Goal: Use online tool/utility: Utilize a website feature to perform a specific function

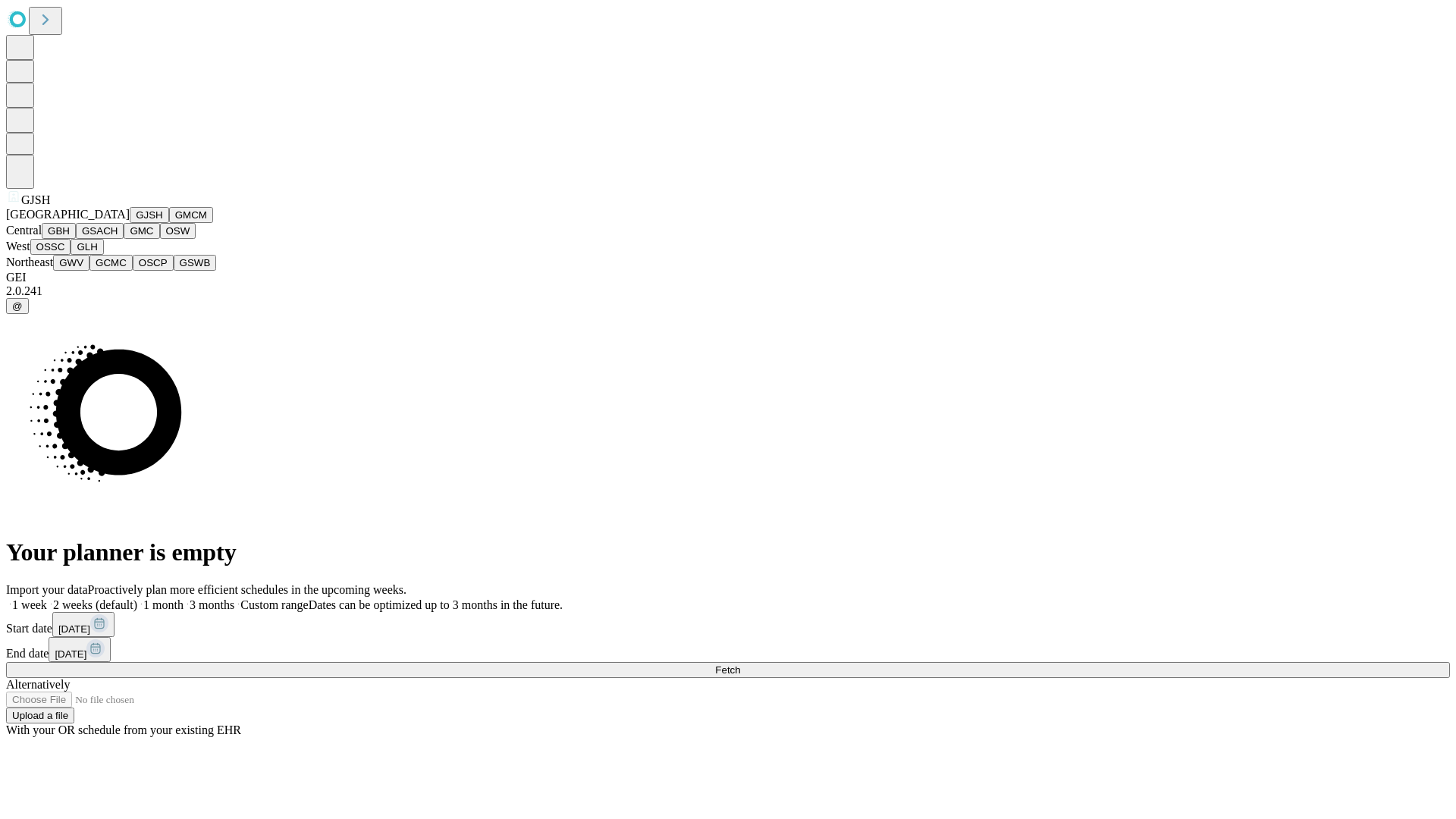
click at [130, 223] on button "GJSH" at bounding box center [149, 215] width 39 height 16
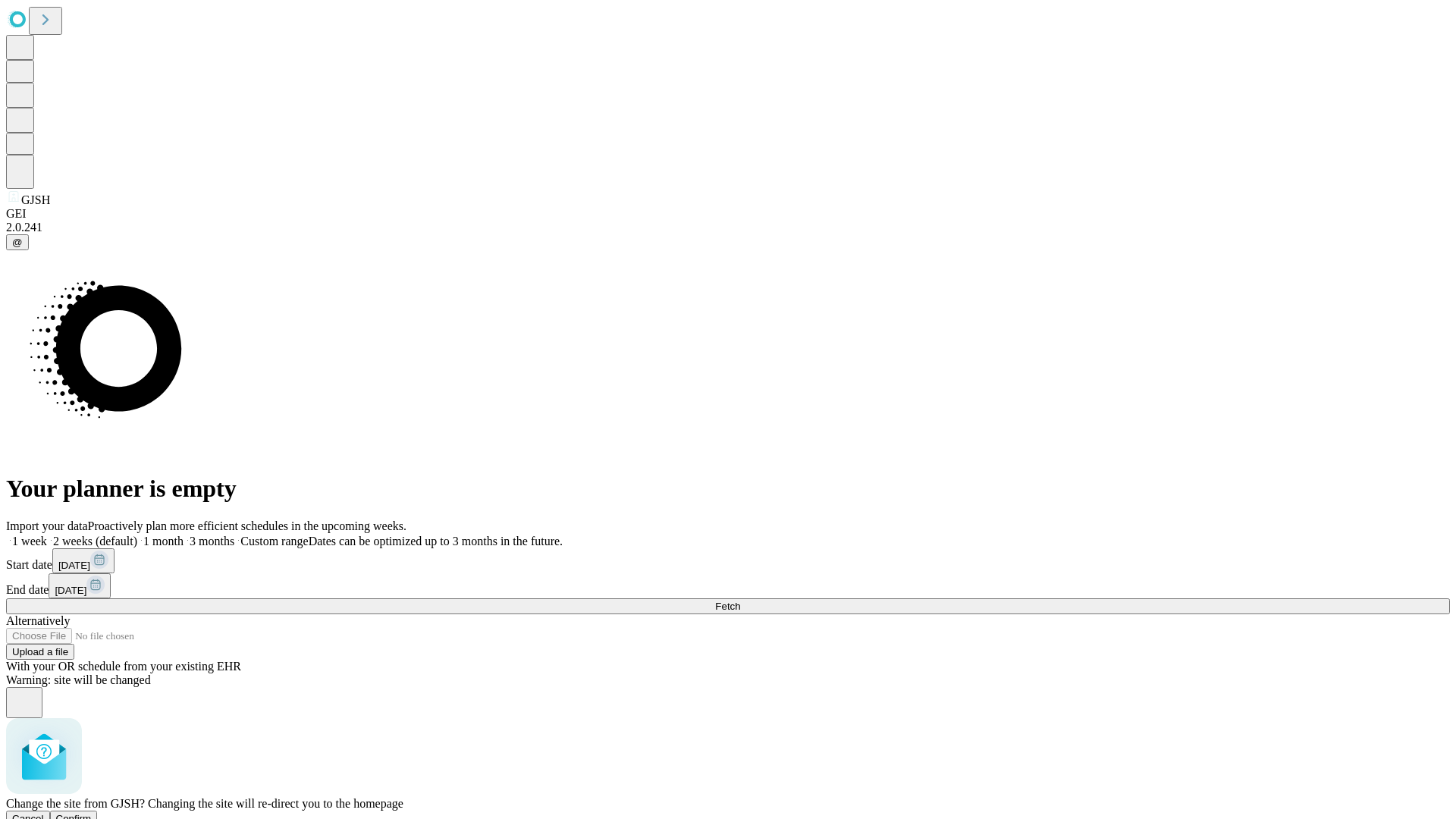
click at [92, 813] on span "Confirm" at bounding box center [74, 818] width 35 height 12
click at [137, 535] on label "2 weeks (default)" at bounding box center [92, 541] width 90 height 13
click at [740, 601] on span "Fetch" at bounding box center [728, 607] width 25 height 12
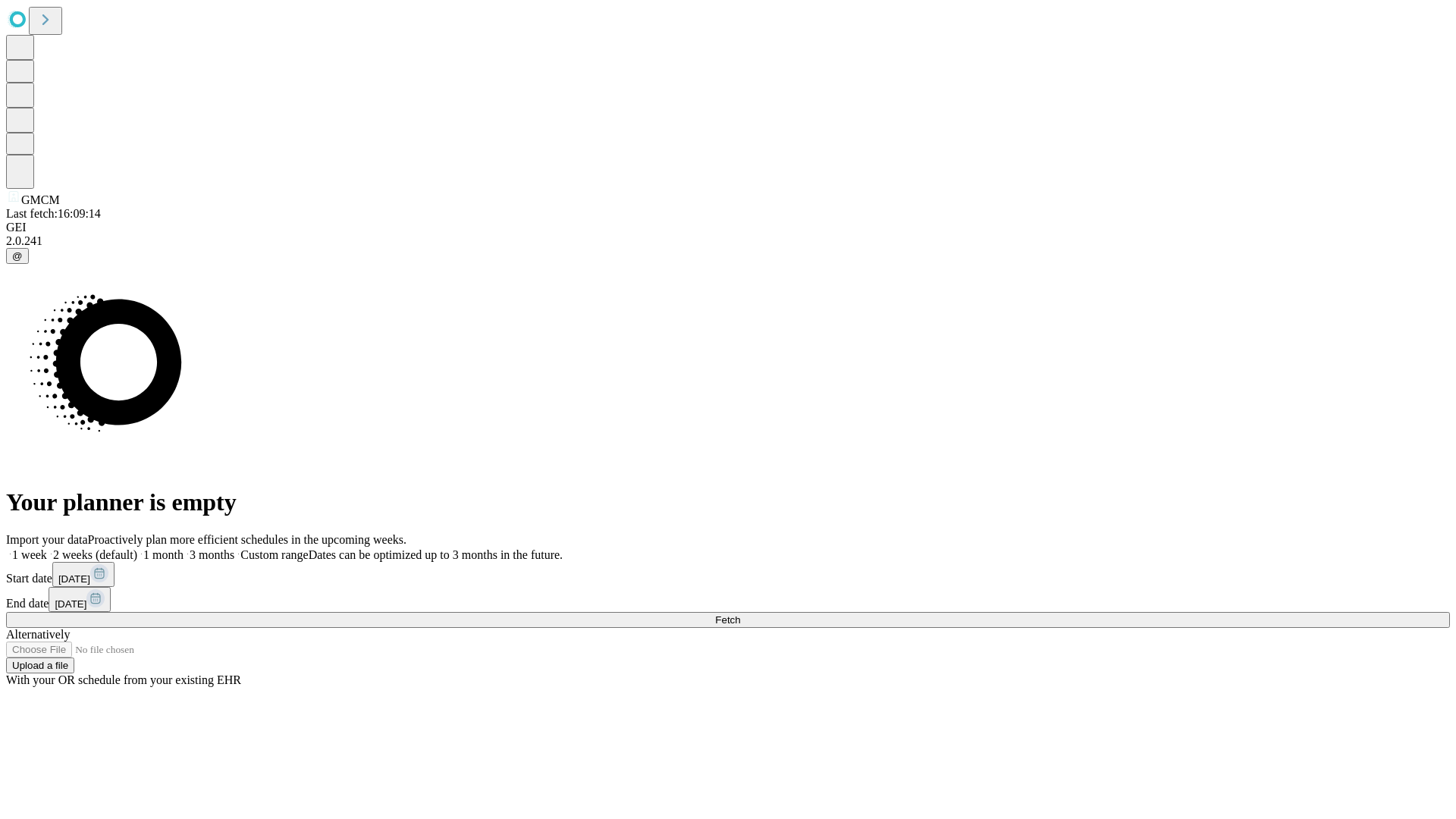
click at [137, 548] on label "2 weeks (default)" at bounding box center [92, 555] width 90 height 13
click at [740, 615] on span "Fetch" at bounding box center [728, 620] width 25 height 12
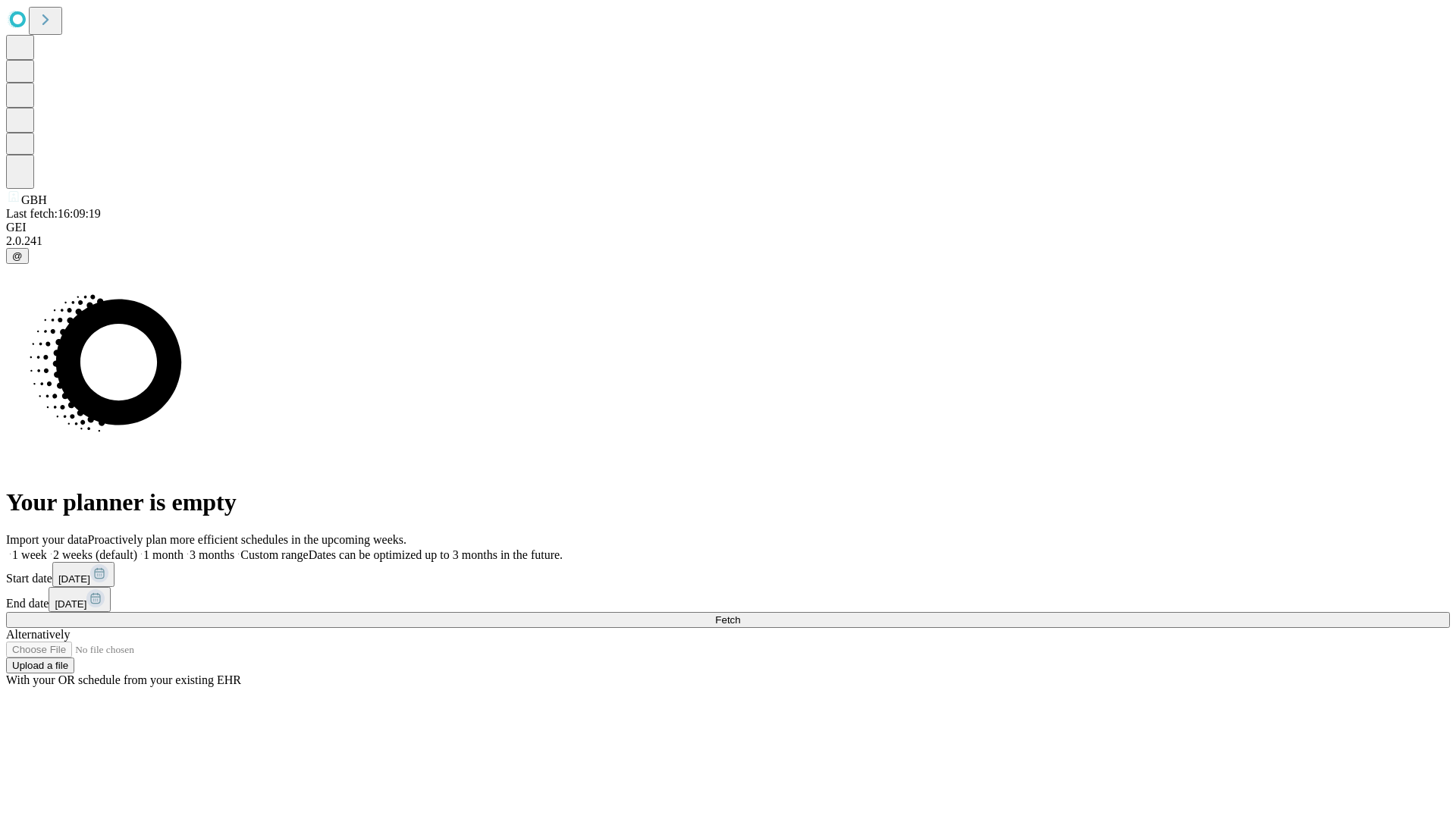
click at [137, 548] on label "2 weeks (default)" at bounding box center [92, 555] width 90 height 13
click at [740, 615] on span "Fetch" at bounding box center [728, 620] width 25 height 12
click at [137, 548] on label "2 weeks (default)" at bounding box center [92, 555] width 90 height 13
click at [740, 615] on span "Fetch" at bounding box center [728, 620] width 25 height 12
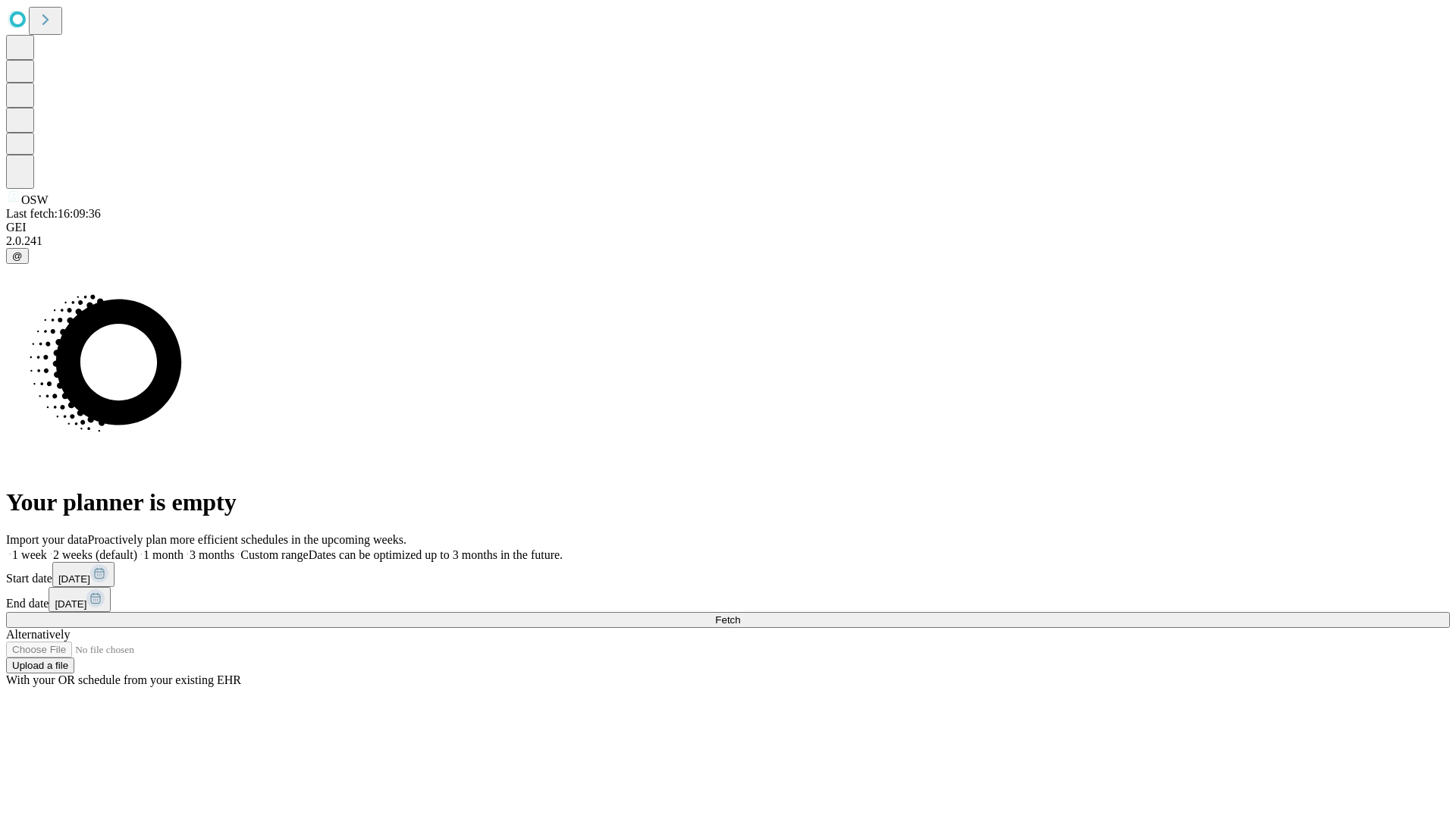
click at [740, 615] on span "Fetch" at bounding box center [728, 620] width 25 height 12
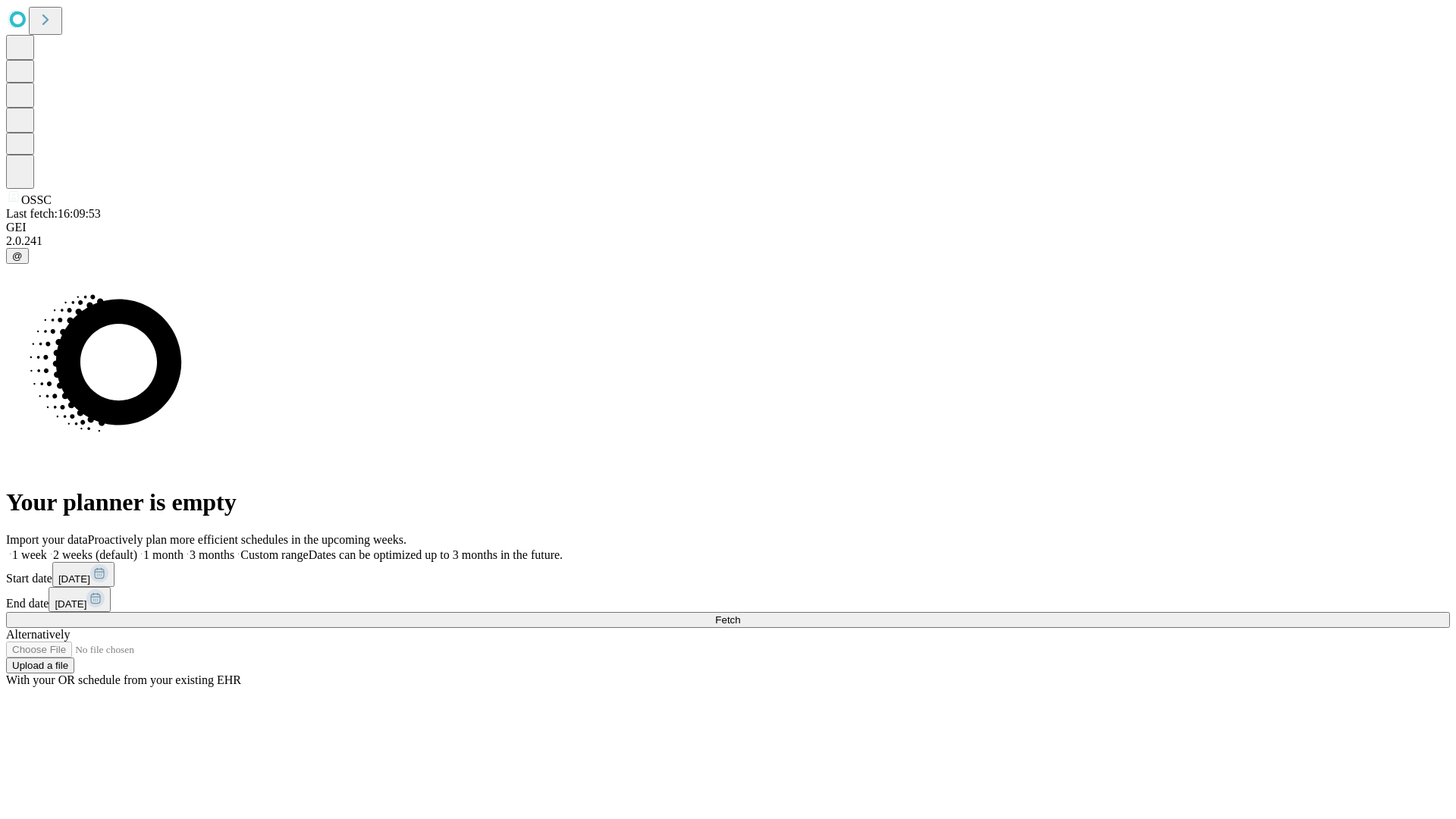
click at [740, 615] on span "Fetch" at bounding box center [728, 620] width 25 height 12
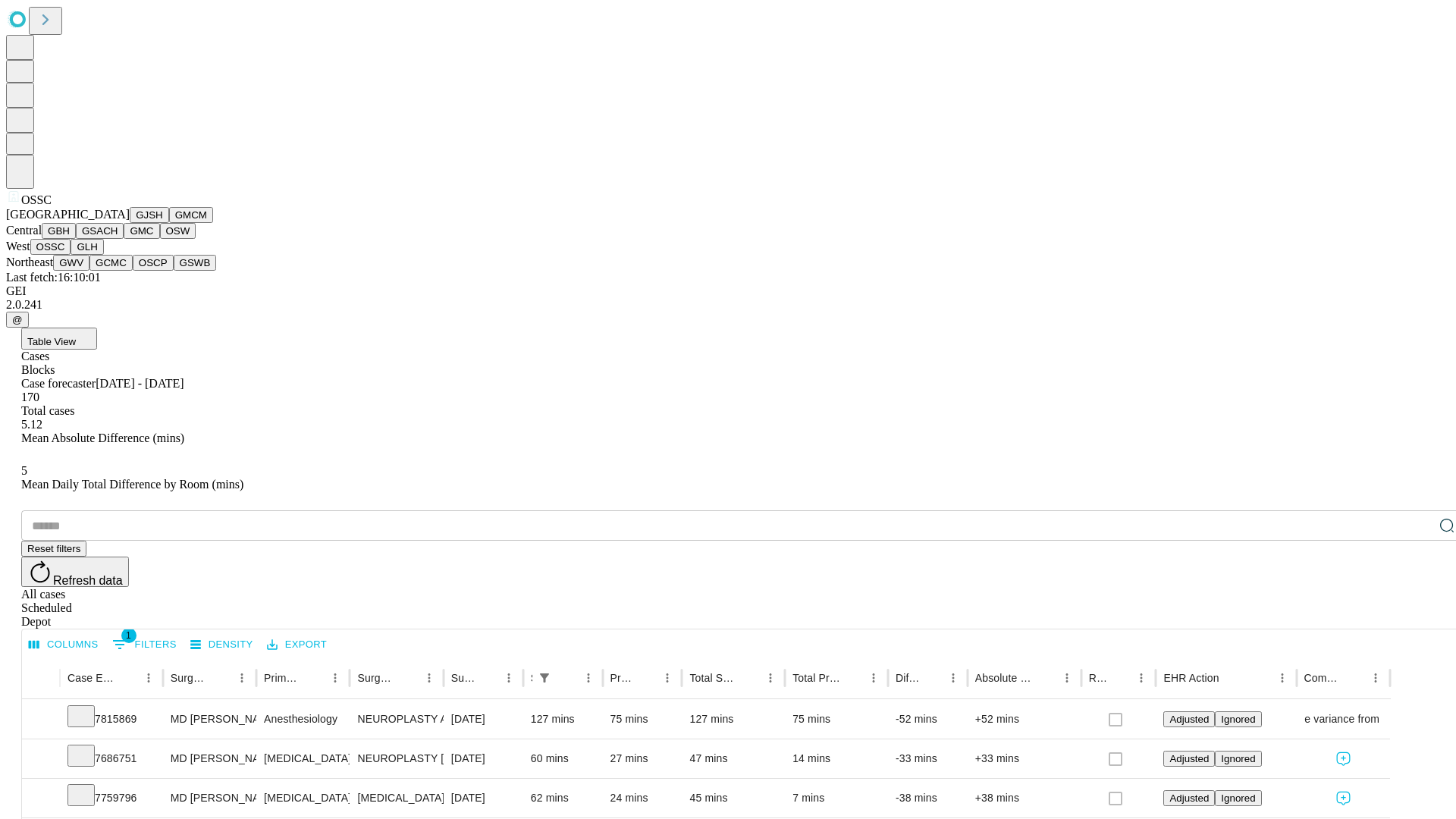
click at [103, 255] on button "GLH" at bounding box center [87, 247] width 33 height 16
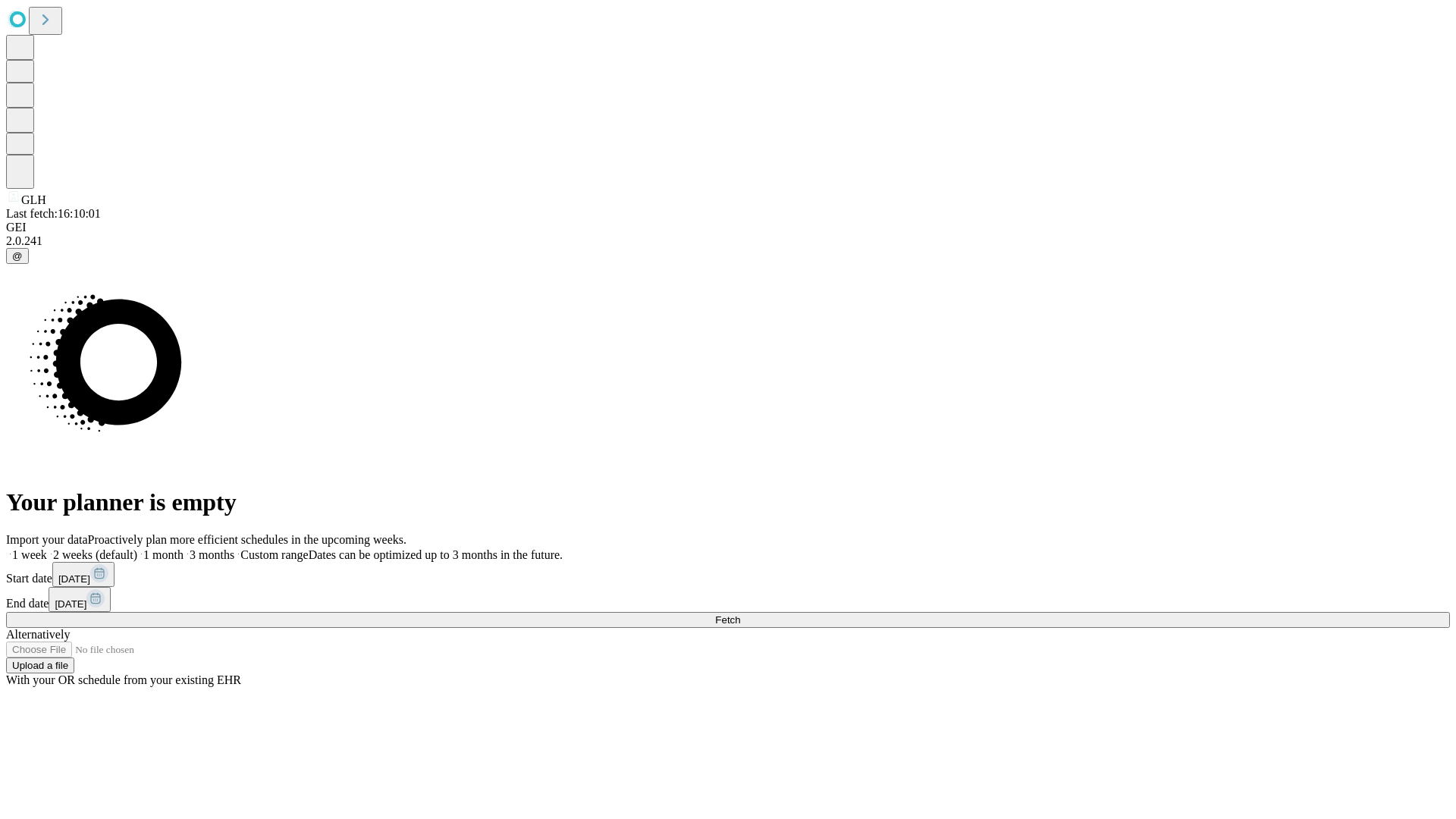
click at [740, 615] on span "Fetch" at bounding box center [728, 620] width 25 height 12
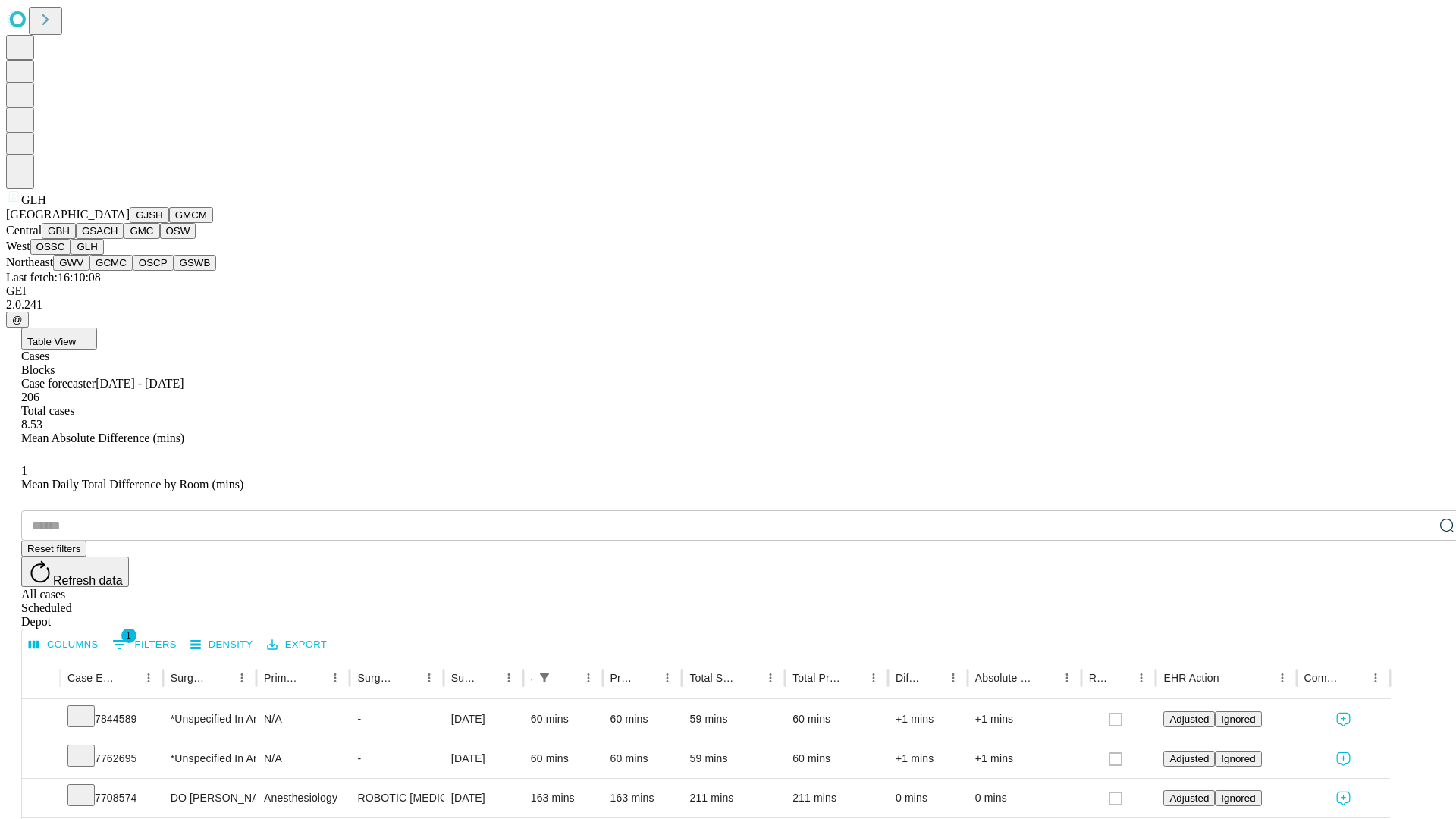
click at [90, 271] on button "GWV" at bounding box center [71, 263] width 36 height 16
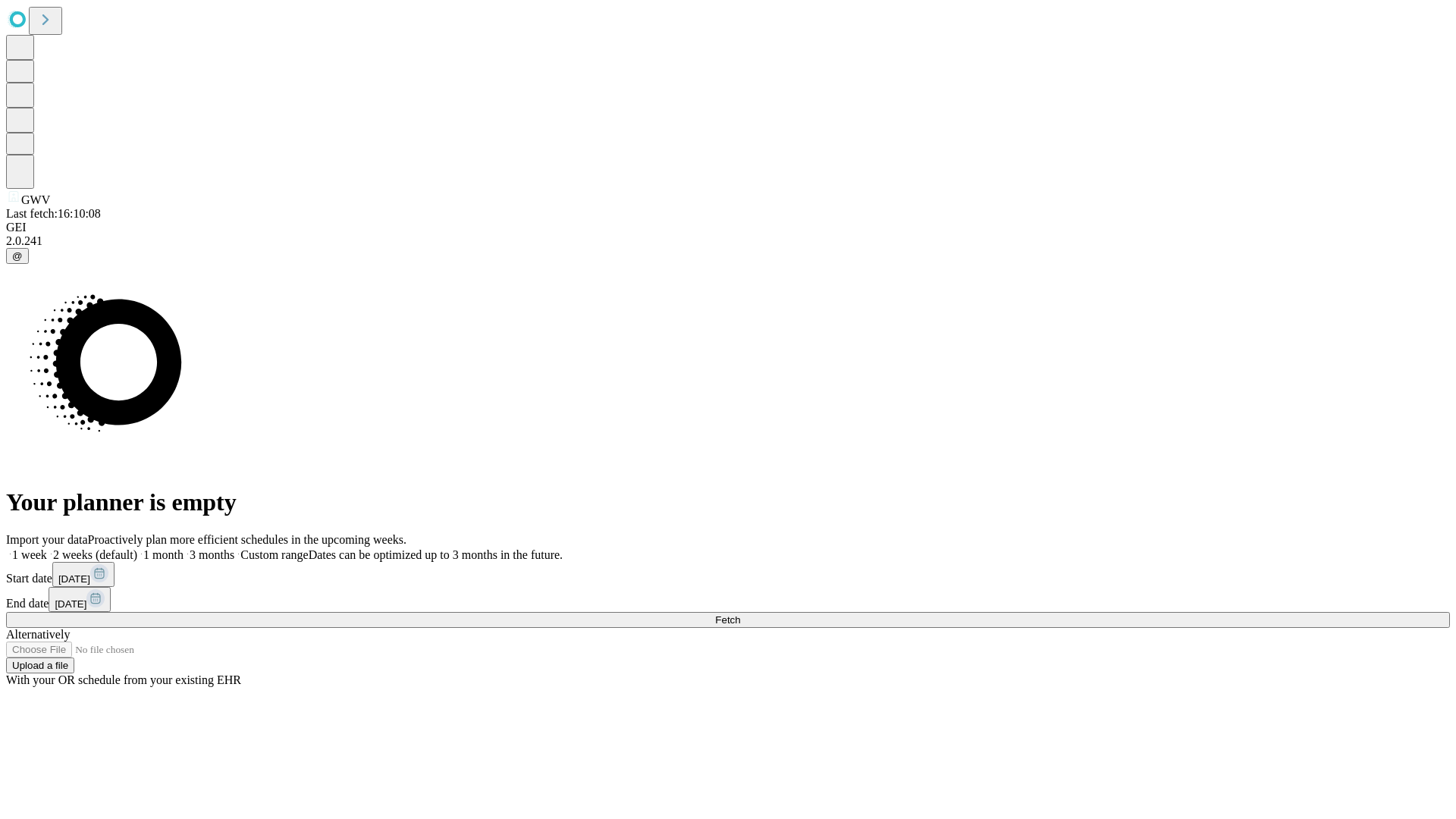
click at [740, 615] on span "Fetch" at bounding box center [728, 620] width 25 height 12
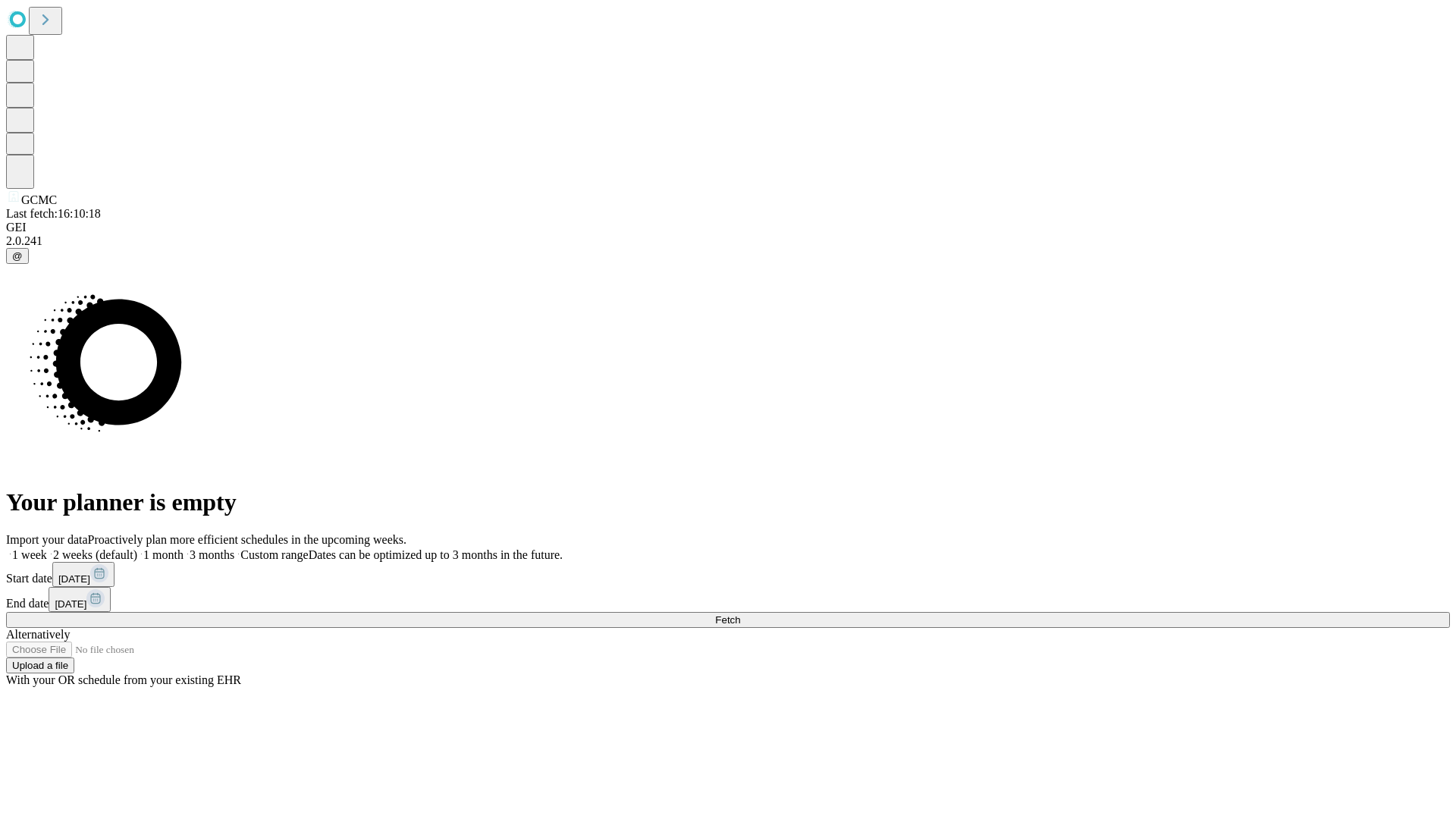
click at [137, 548] on label "2 weeks (default)" at bounding box center [92, 555] width 90 height 13
click at [740, 615] on span "Fetch" at bounding box center [728, 620] width 25 height 12
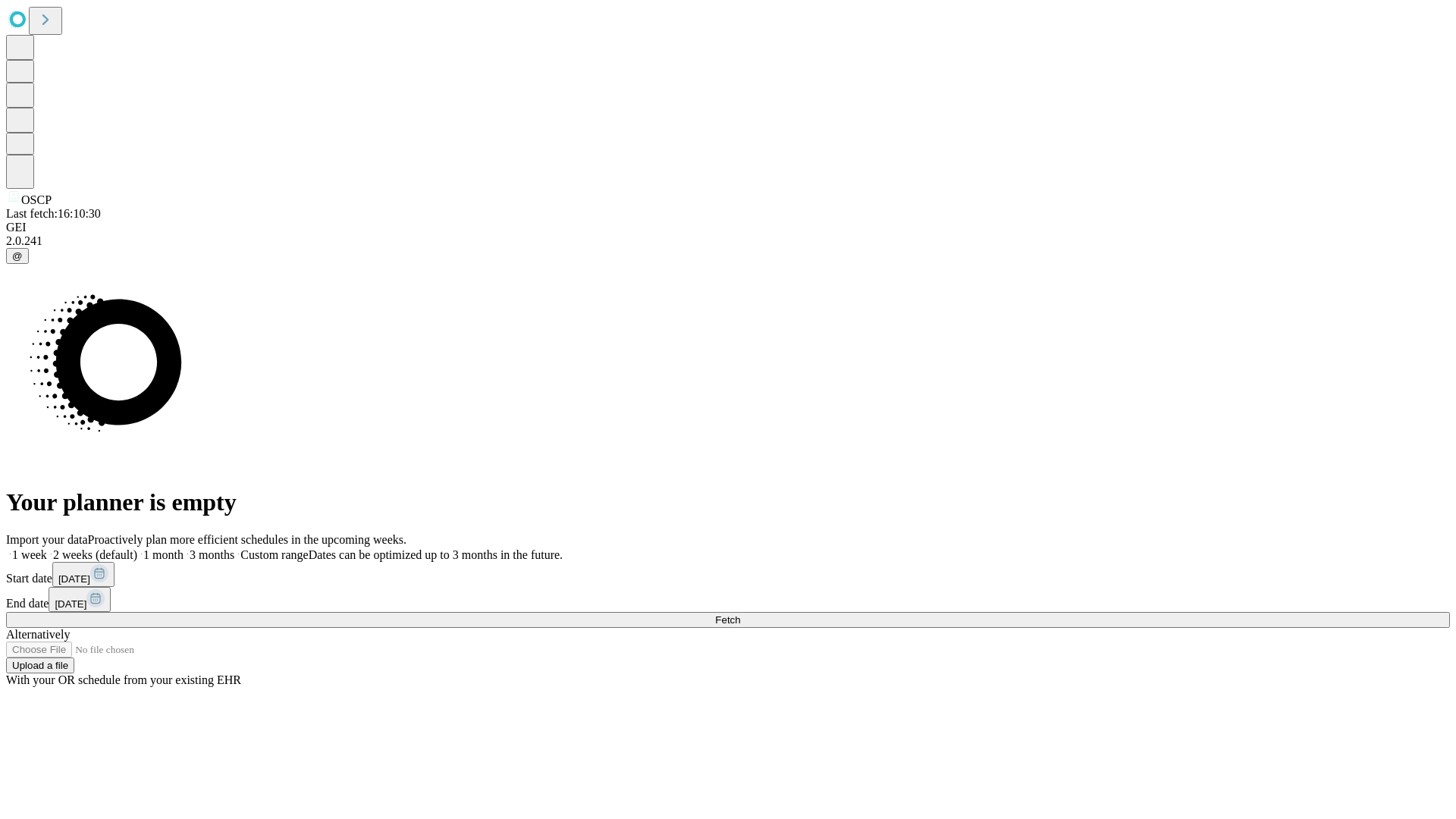
click at [137, 548] on label "2 weeks (default)" at bounding box center [92, 555] width 90 height 13
click at [740, 615] on span "Fetch" at bounding box center [728, 620] width 25 height 12
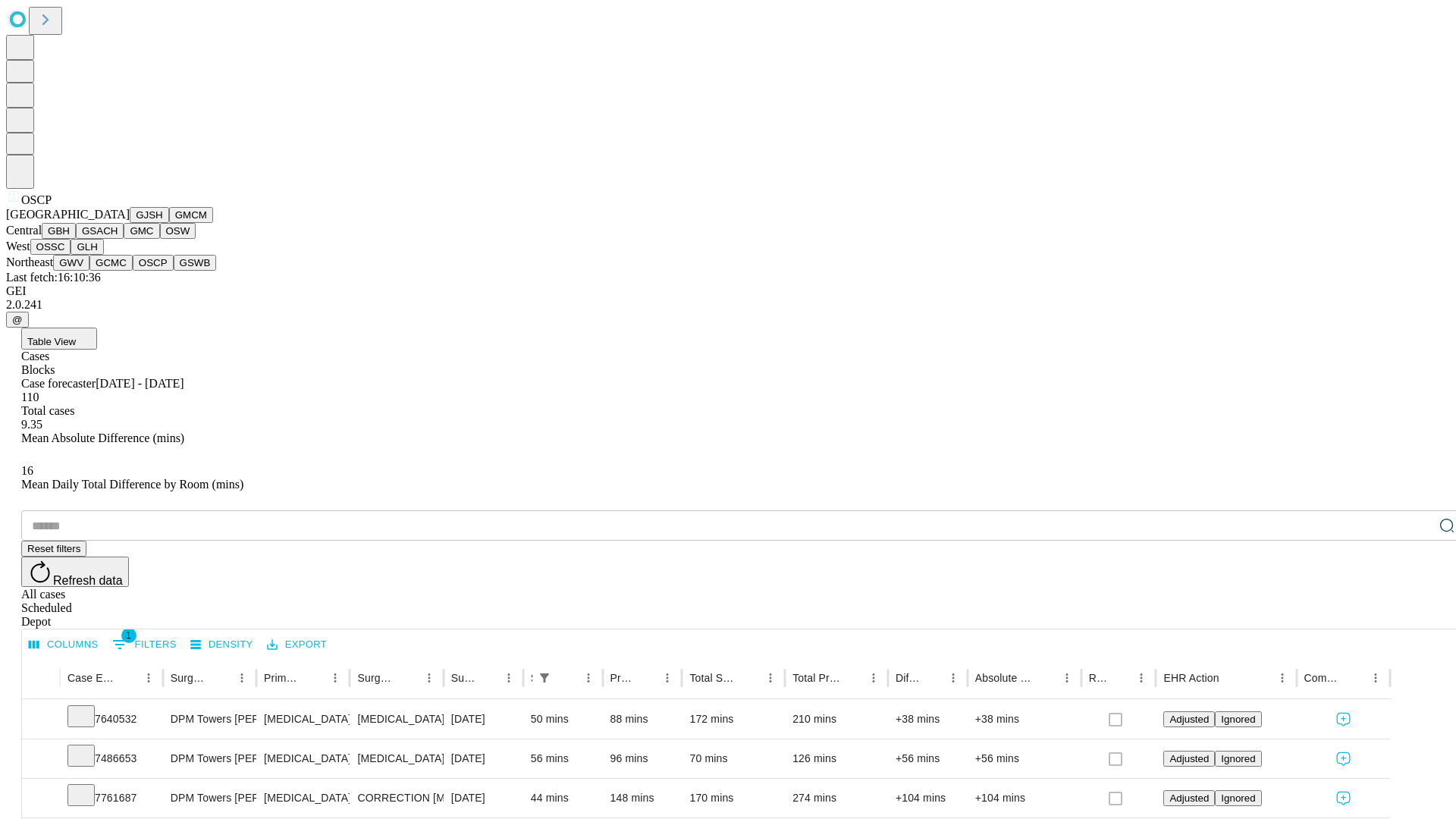
click at [173, 271] on button "GSWB" at bounding box center [195, 263] width 44 height 16
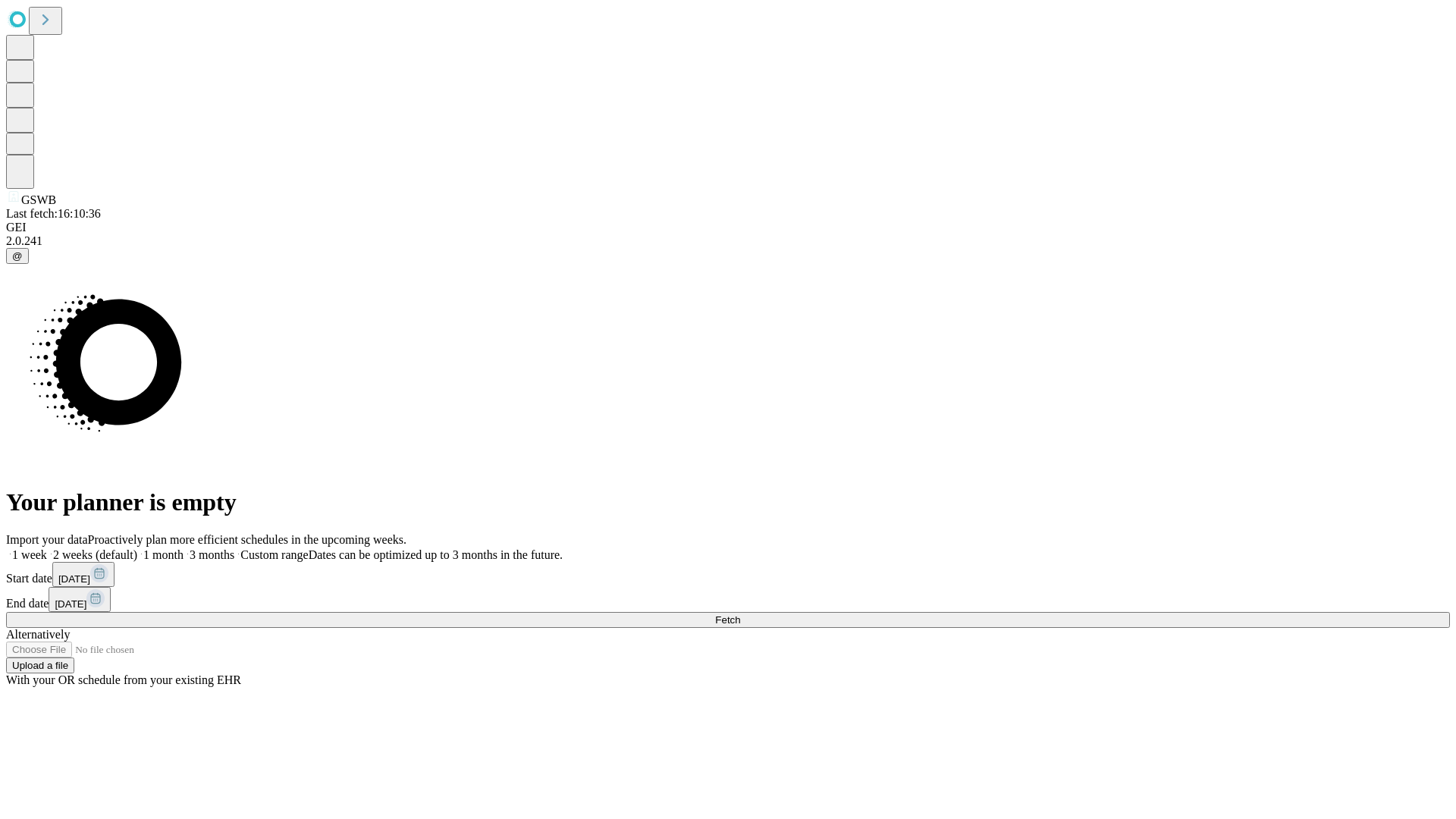
click at [137, 548] on label "2 weeks (default)" at bounding box center [92, 555] width 90 height 13
click at [740, 615] on span "Fetch" at bounding box center [728, 620] width 25 height 12
